Goal: Navigation & Orientation: Understand site structure

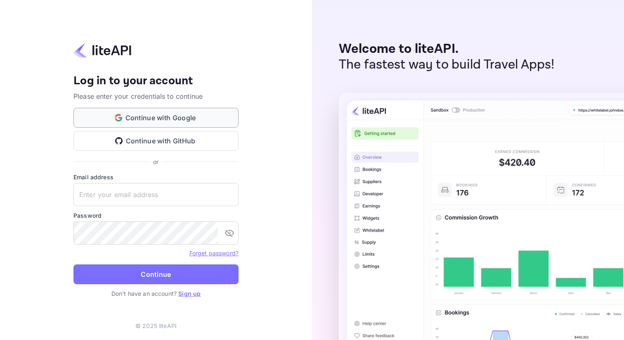
click at [168, 114] on button "Continue with Google" at bounding box center [155, 118] width 165 height 20
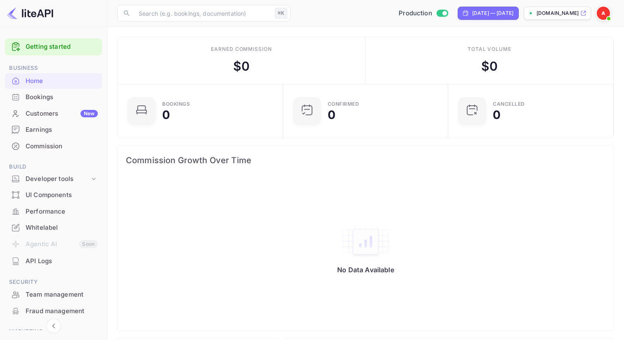
scroll to position [20, 0]
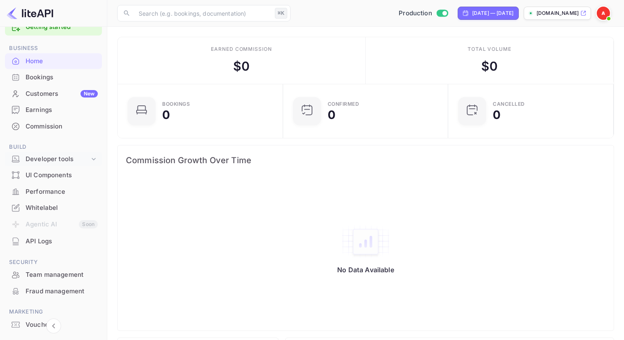
click at [58, 165] on div "Developer tools" at bounding box center [53, 159] width 97 height 14
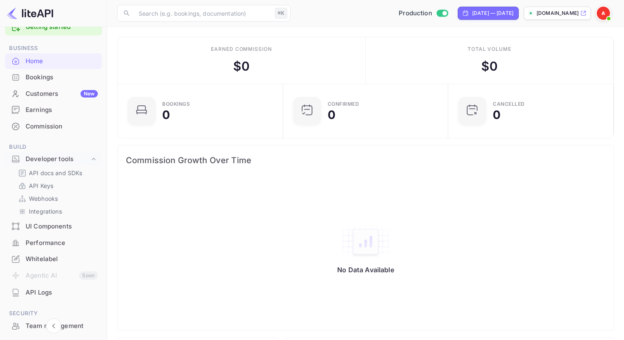
click at [45, 100] on div "Customers New" at bounding box center [53, 94] width 97 height 16
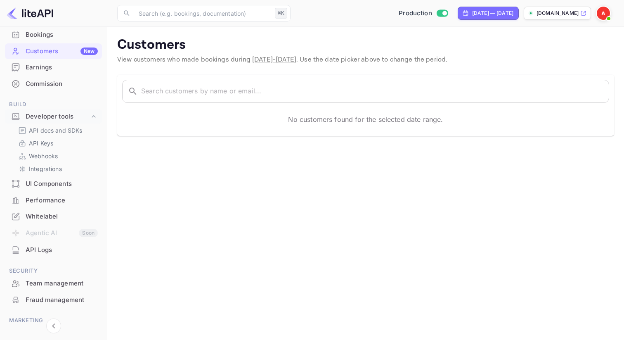
scroll to position [63, 0]
click at [50, 154] on p "Webhooks" at bounding box center [43, 155] width 29 height 9
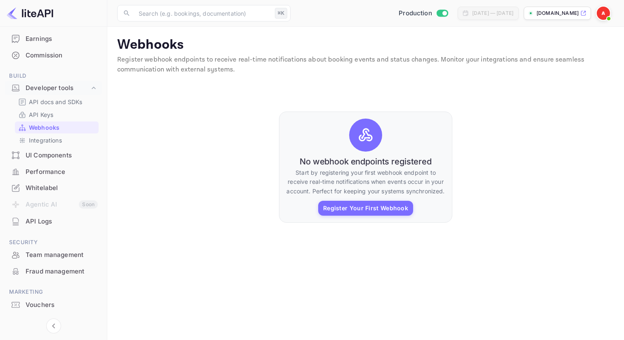
scroll to position [90, 0]
click at [43, 190] on div "Whitelabel" at bounding box center [62, 188] width 72 height 9
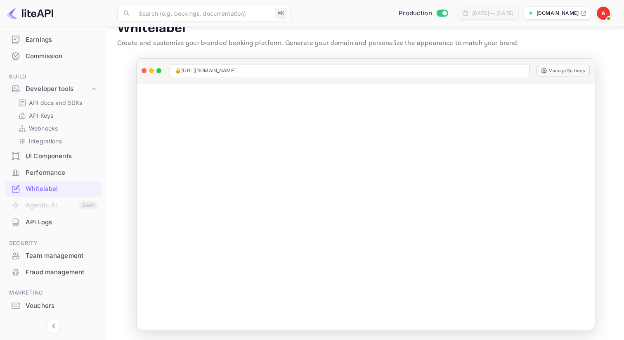
scroll to position [16, 0]
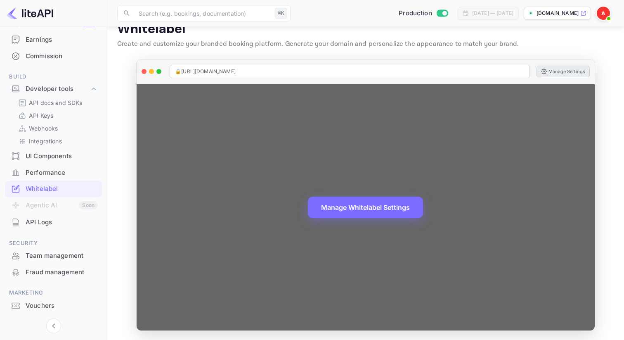
click at [564, 72] on button "Manage Settings" at bounding box center [563, 72] width 53 height 12
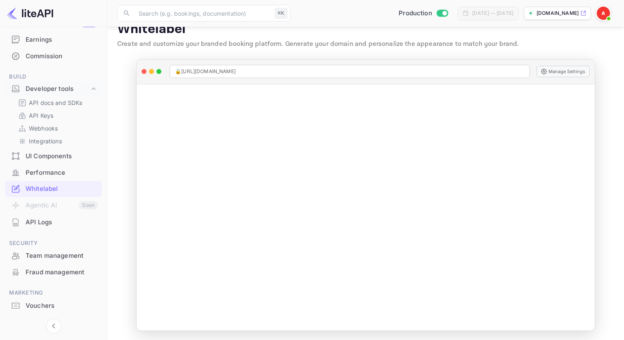
scroll to position [109, 0]
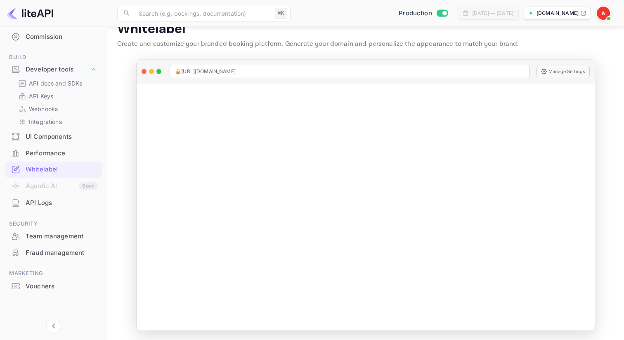
click at [47, 151] on div "Performance" at bounding box center [62, 153] width 72 height 9
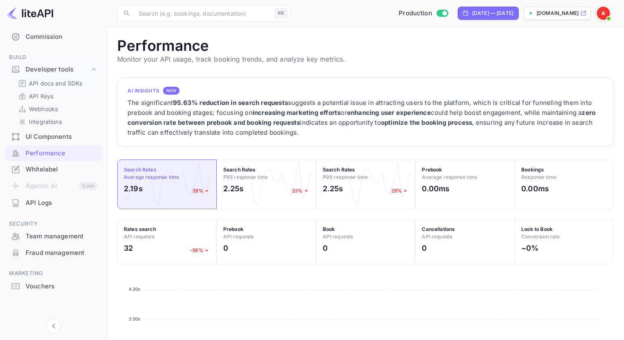
scroll to position [213, 497]
click at [43, 119] on p "Integrations" at bounding box center [45, 121] width 33 height 9
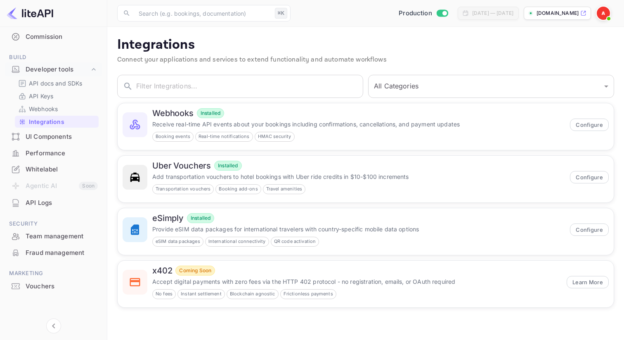
click at [551, 14] on p "stailonga.nuitee.link" at bounding box center [558, 12] width 42 height 7
click at [52, 69] on div "Developer tools" at bounding box center [58, 69] width 64 height 9
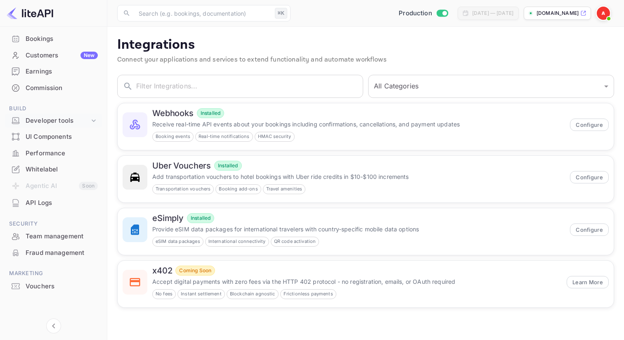
scroll to position [58, 0]
click at [52, 69] on div "Earnings" at bounding box center [62, 71] width 72 height 9
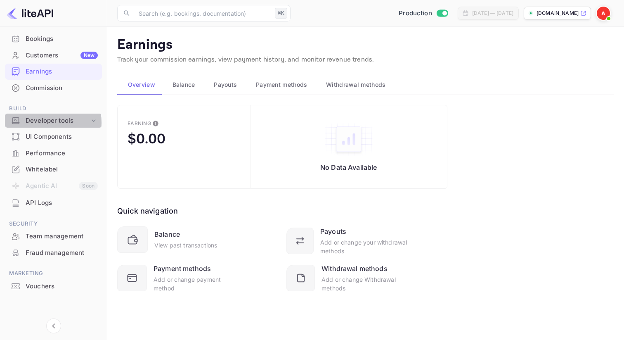
click at [51, 123] on div "Developer tools" at bounding box center [58, 120] width 64 height 9
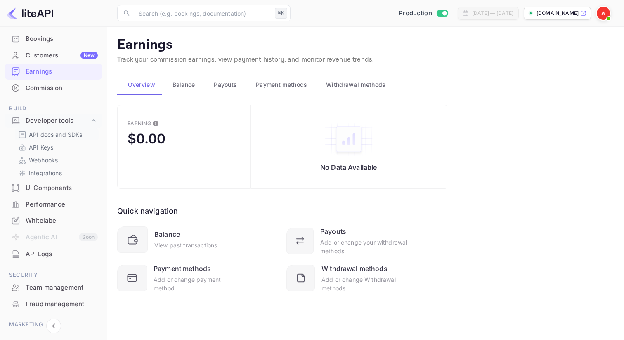
click at [52, 135] on p "API docs and SDKs" at bounding box center [56, 134] width 54 height 9
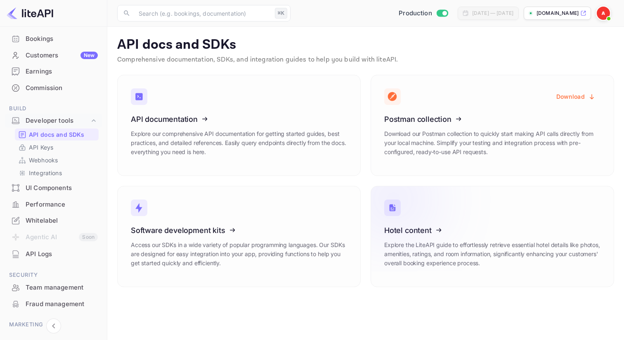
click at [448, 219] on icon at bounding box center [435, 228] width 128 height 85
